Goal: Use online tool/utility: Utilize a website feature to perform a specific function

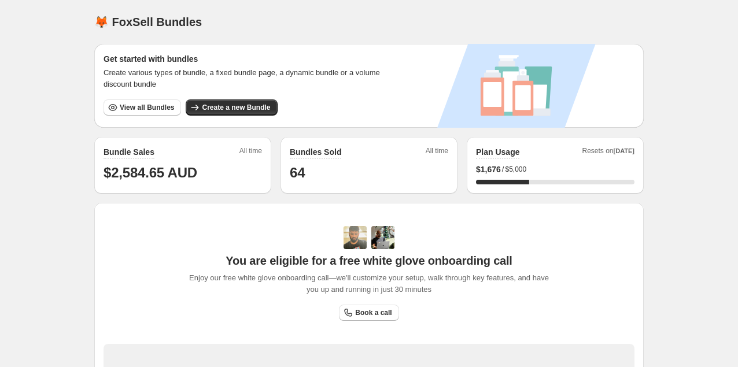
click at [249, 150] on div "Get started with bundles Create various types of bundle, a fixed bundle page, a…" at bounding box center [368, 303] width 549 height 519
click at [243, 113] on button "Create a new Bundle" at bounding box center [231, 107] width 91 height 16
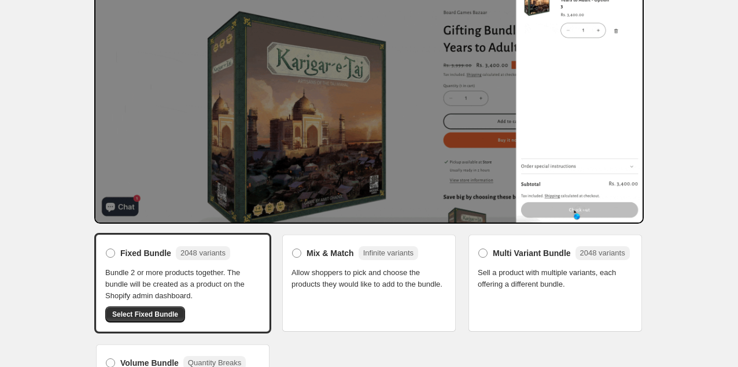
scroll to position [119, 0]
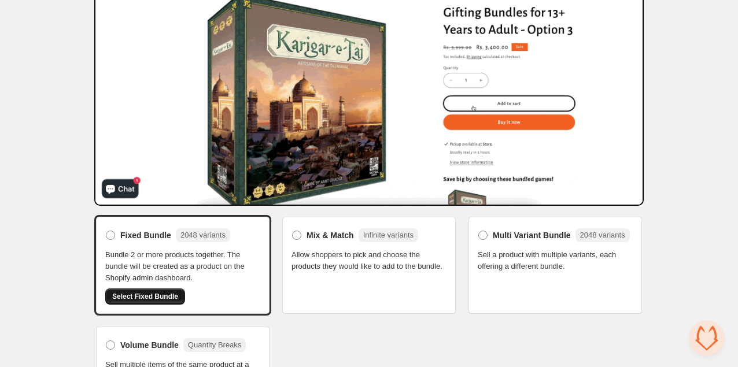
click at [154, 295] on span "Select Fixed Bundle" at bounding box center [145, 296] width 66 height 9
